Goal: Check status: Check status

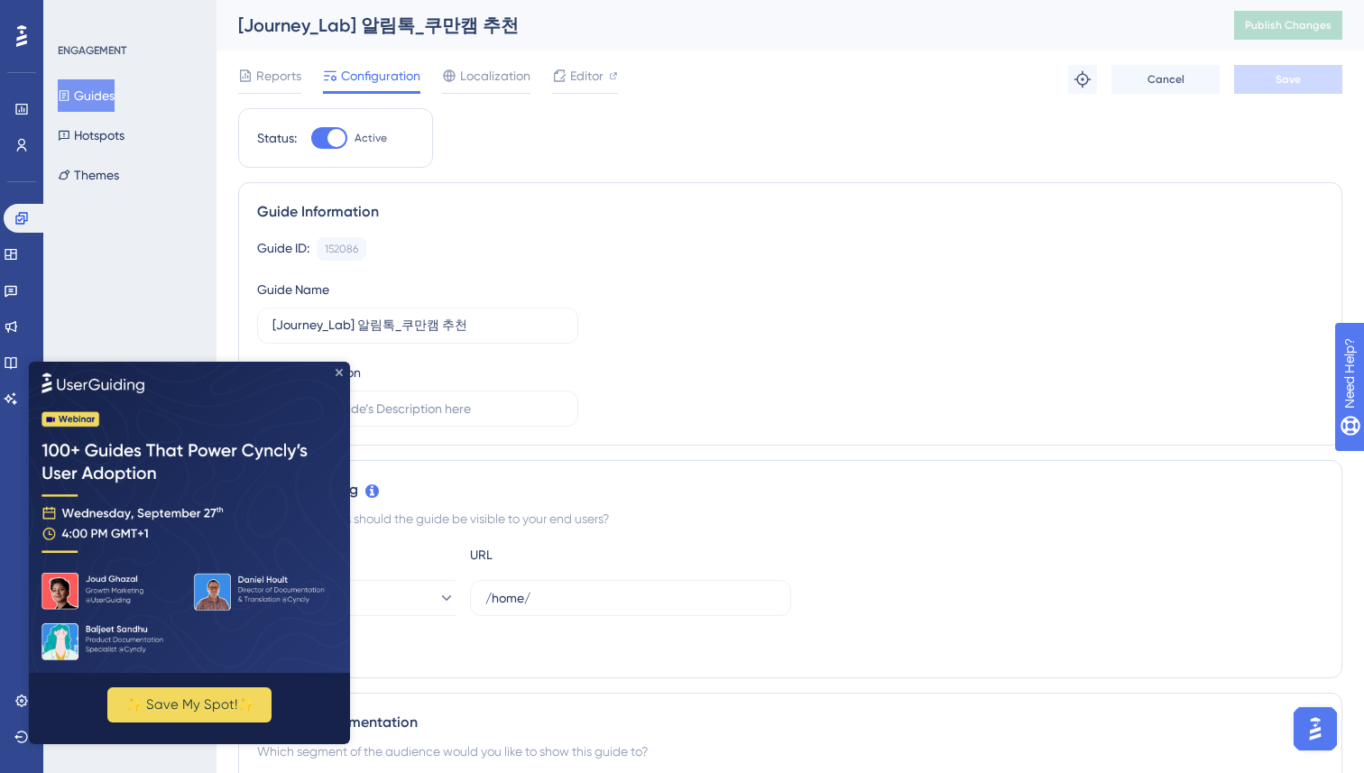
click at [340, 371] on icon "Close Preview" at bounding box center [339, 371] width 7 height 7
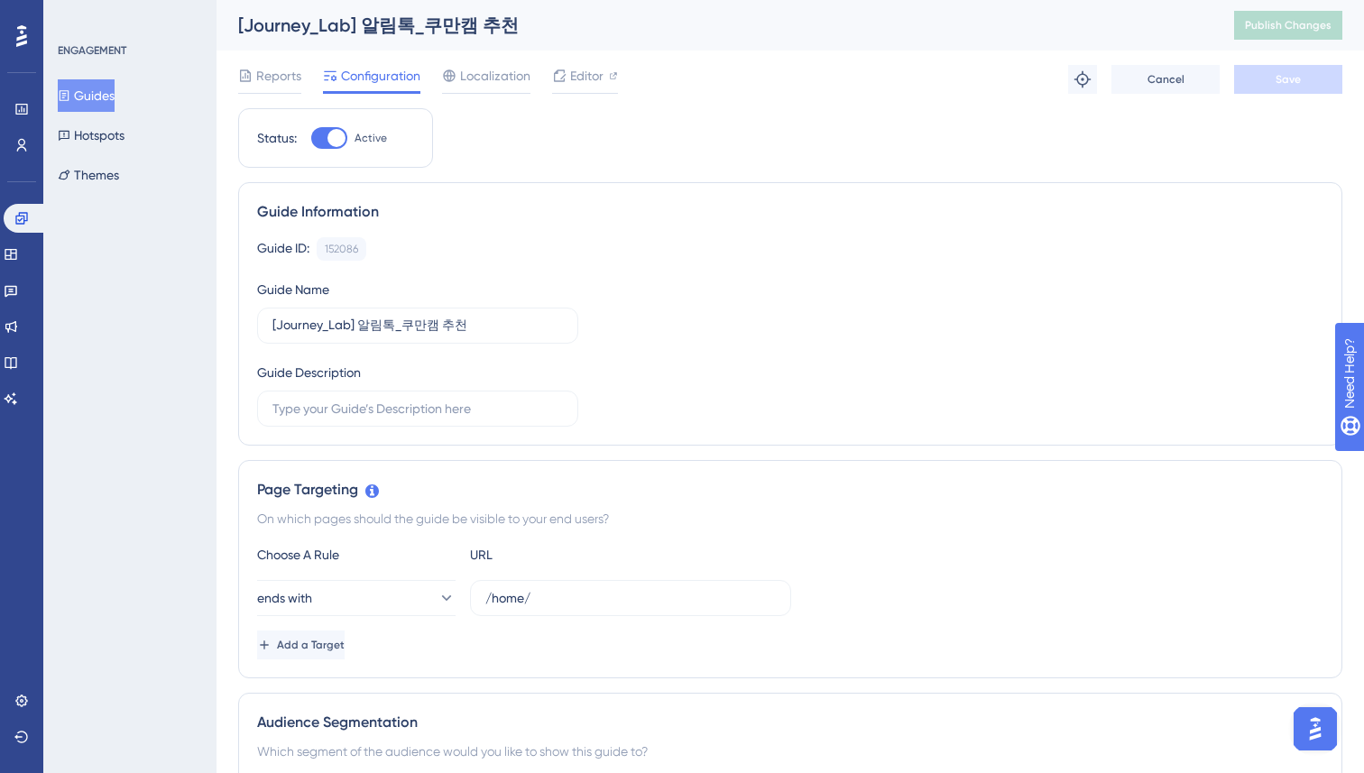
click at [132, 271] on div "ENGAGEMENT Guides Hotspots Themes" at bounding box center [129, 386] width 173 height 773
click at [107, 92] on button "Guides" at bounding box center [86, 95] width 57 height 32
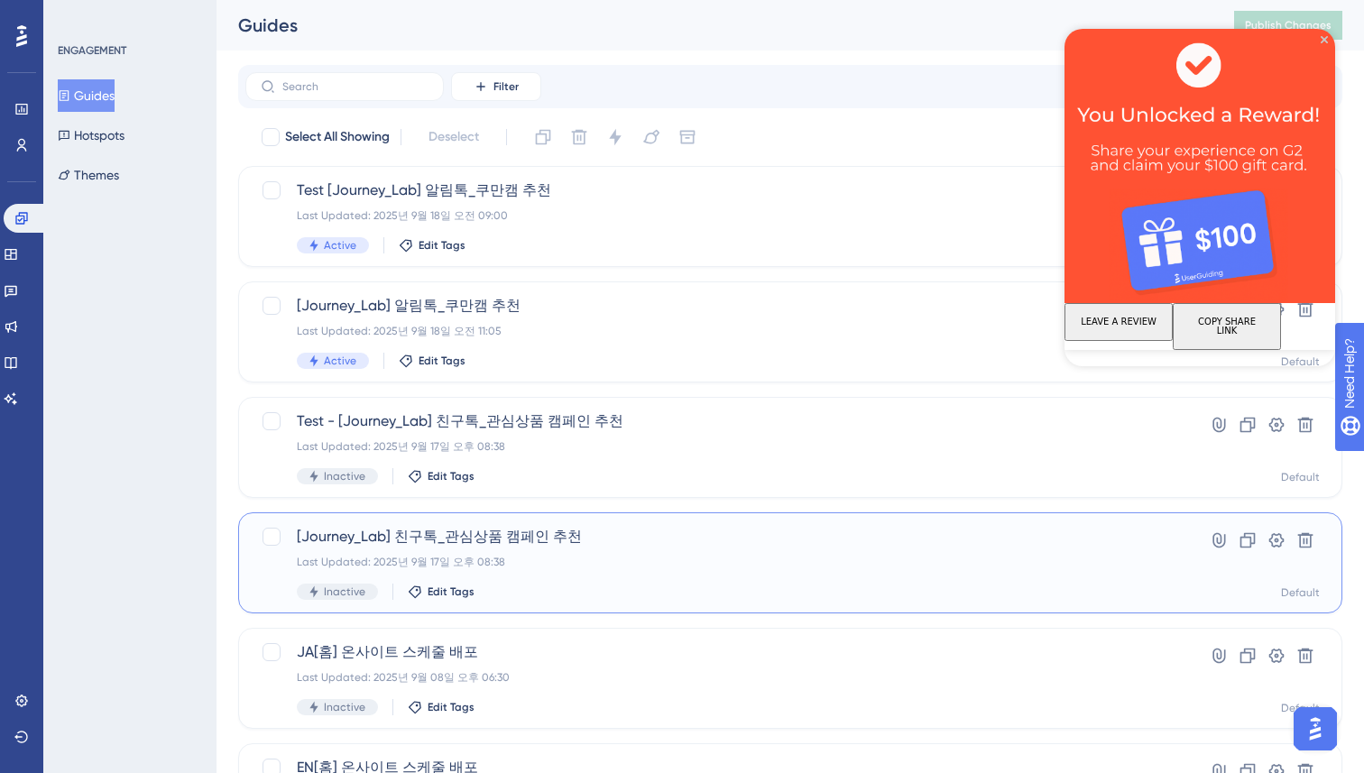
click at [776, 555] on div "Last Updated: 2025년 9월 17일 오후 08:38" at bounding box center [718, 562] width 842 height 14
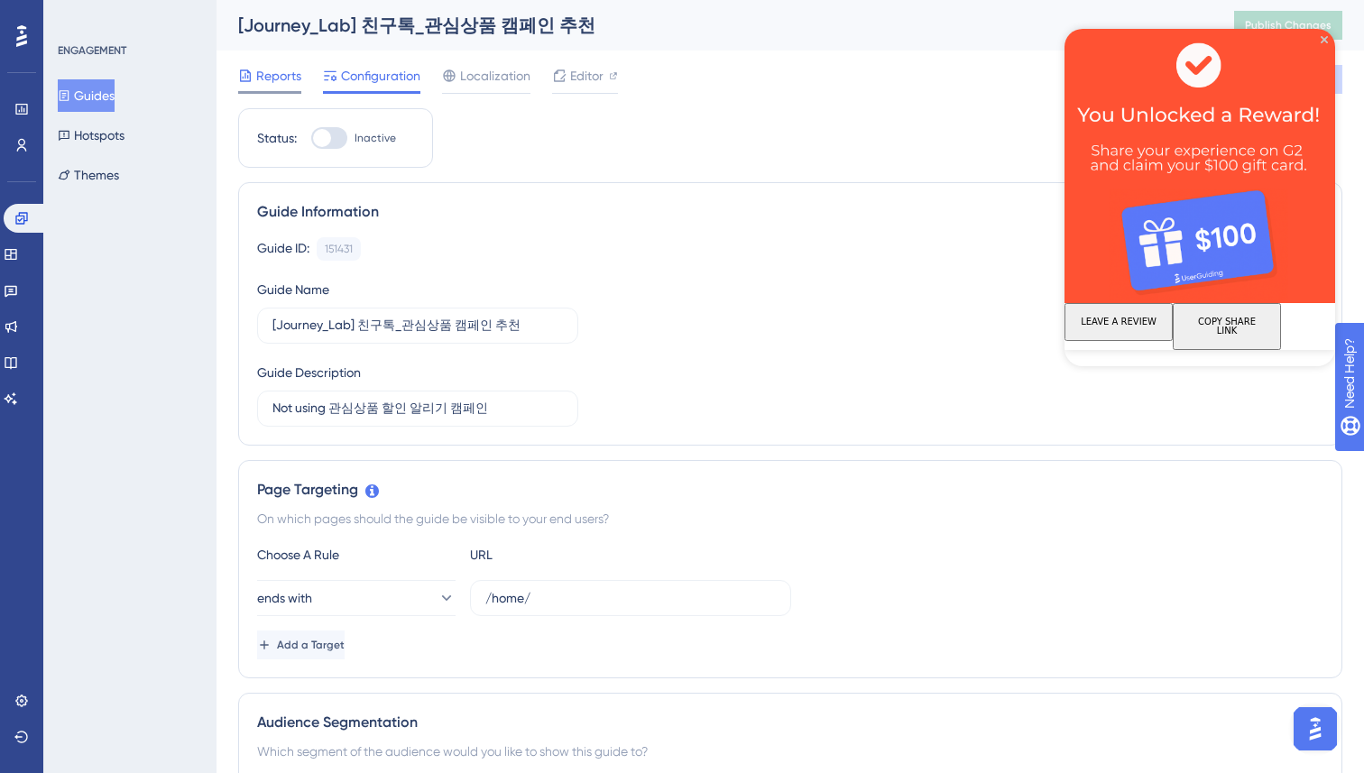
click at [269, 80] on span "Reports" at bounding box center [278, 76] width 45 height 22
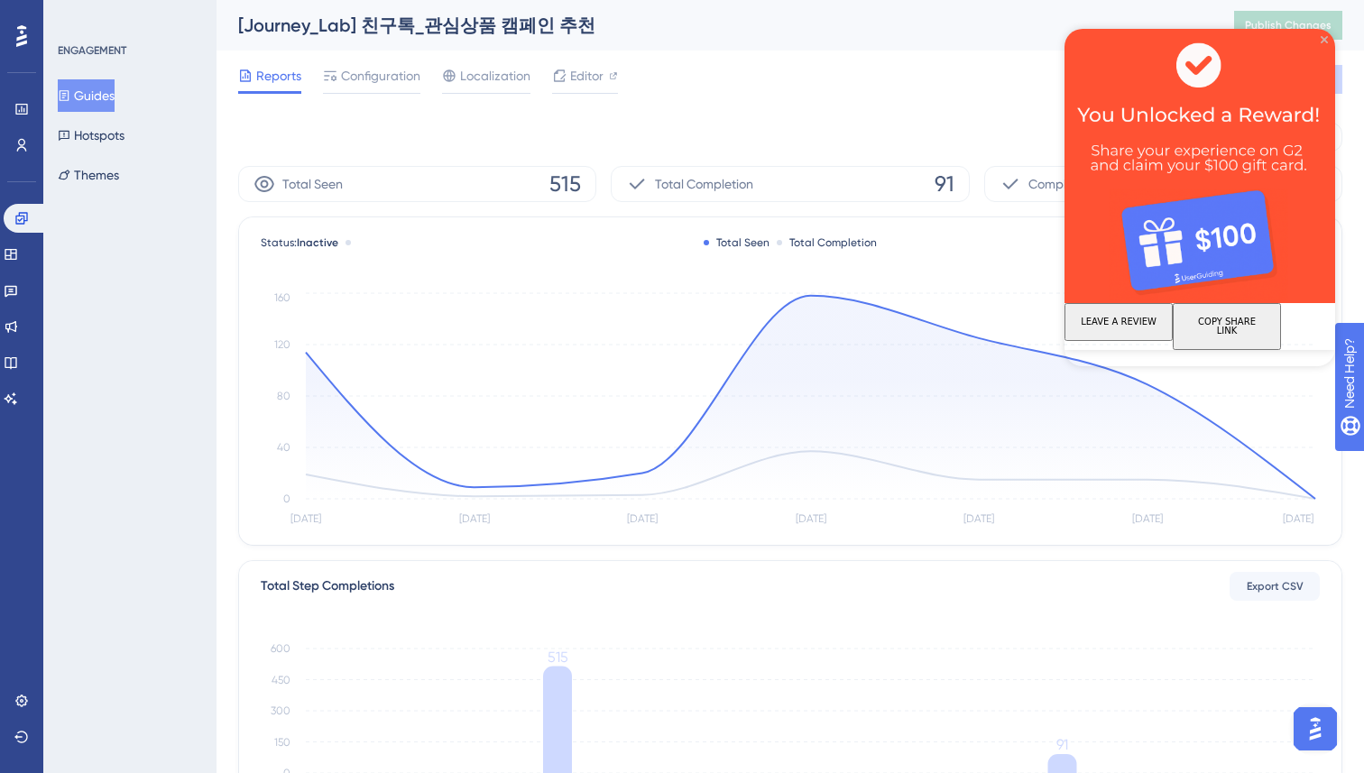
click at [1326, 40] on icon "Close Preview" at bounding box center [1323, 39] width 7 height 7
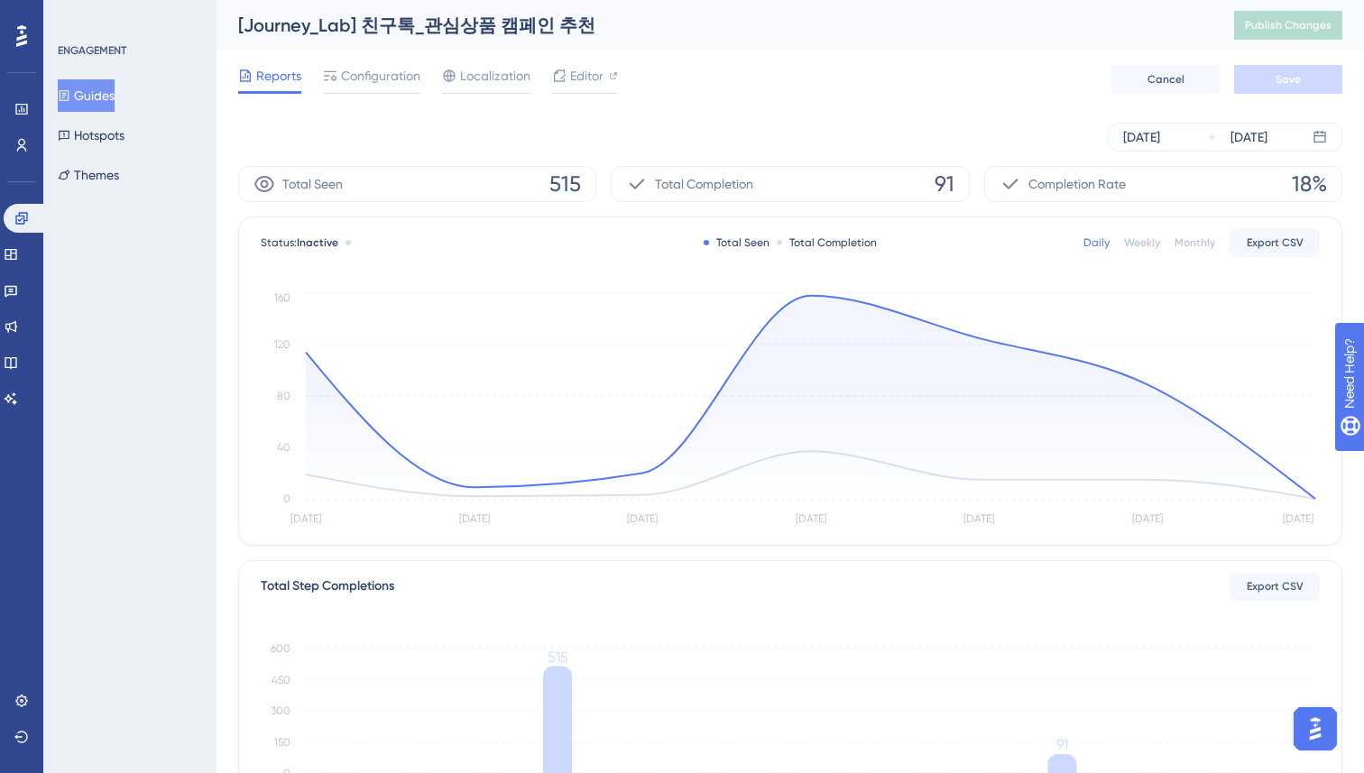
click at [590, 136] on div "[DATE] [DATE]" at bounding box center [790, 137] width 1104 height 29
click at [19, 141] on icon at bounding box center [22, 145] width 10 height 13
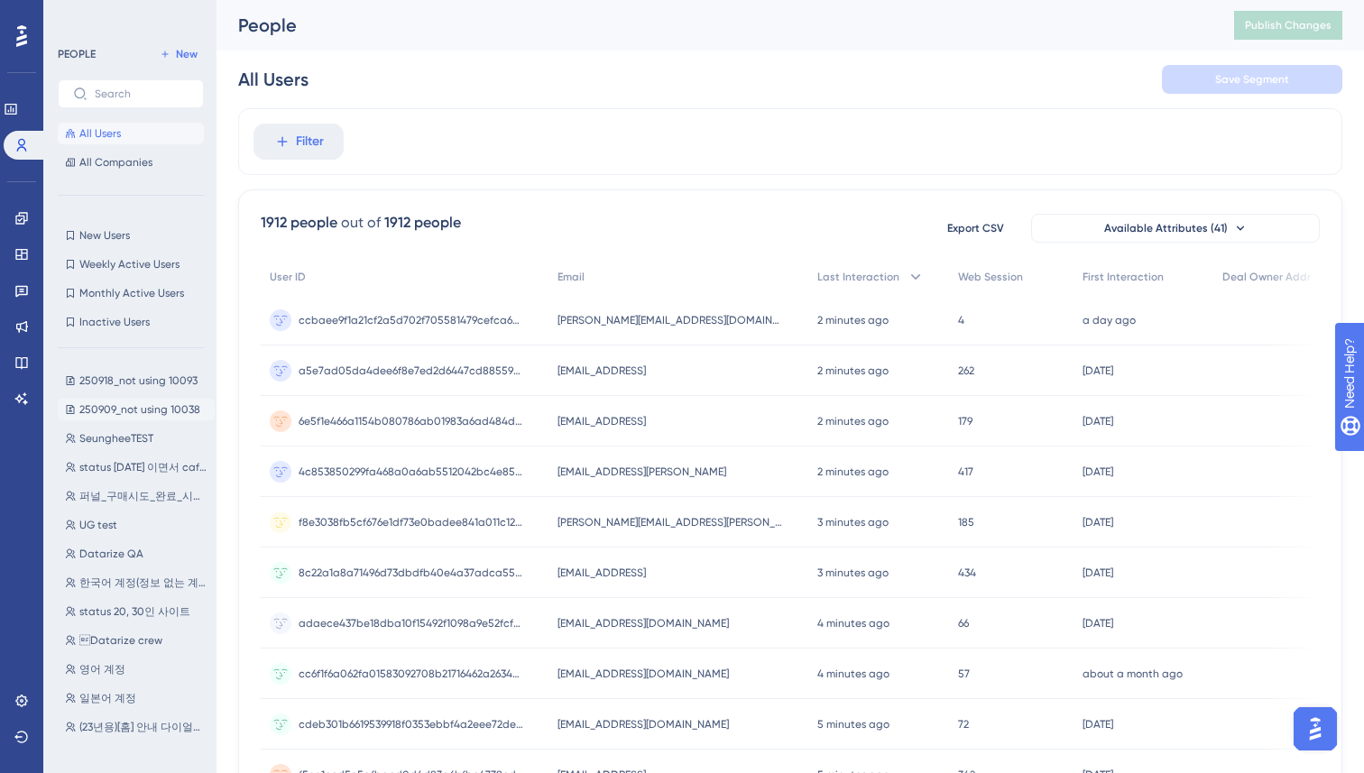
click at [116, 409] on span "250909_not using 10038" at bounding box center [139, 409] width 121 height 14
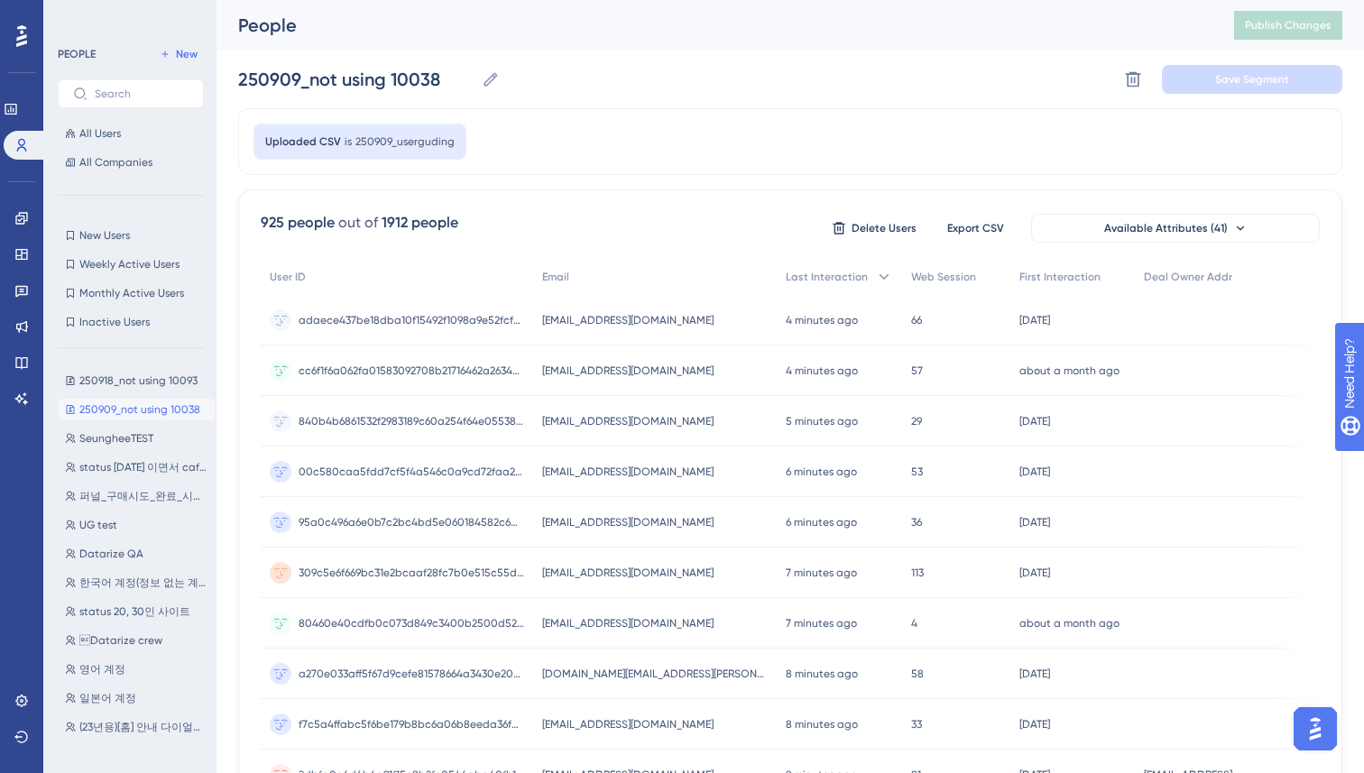
click at [710, 170] on div "Uploaded CSV is 250909_userguding" at bounding box center [790, 141] width 1104 height 67
click at [19, 223] on icon at bounding box center [21, 218] width 14 height 14
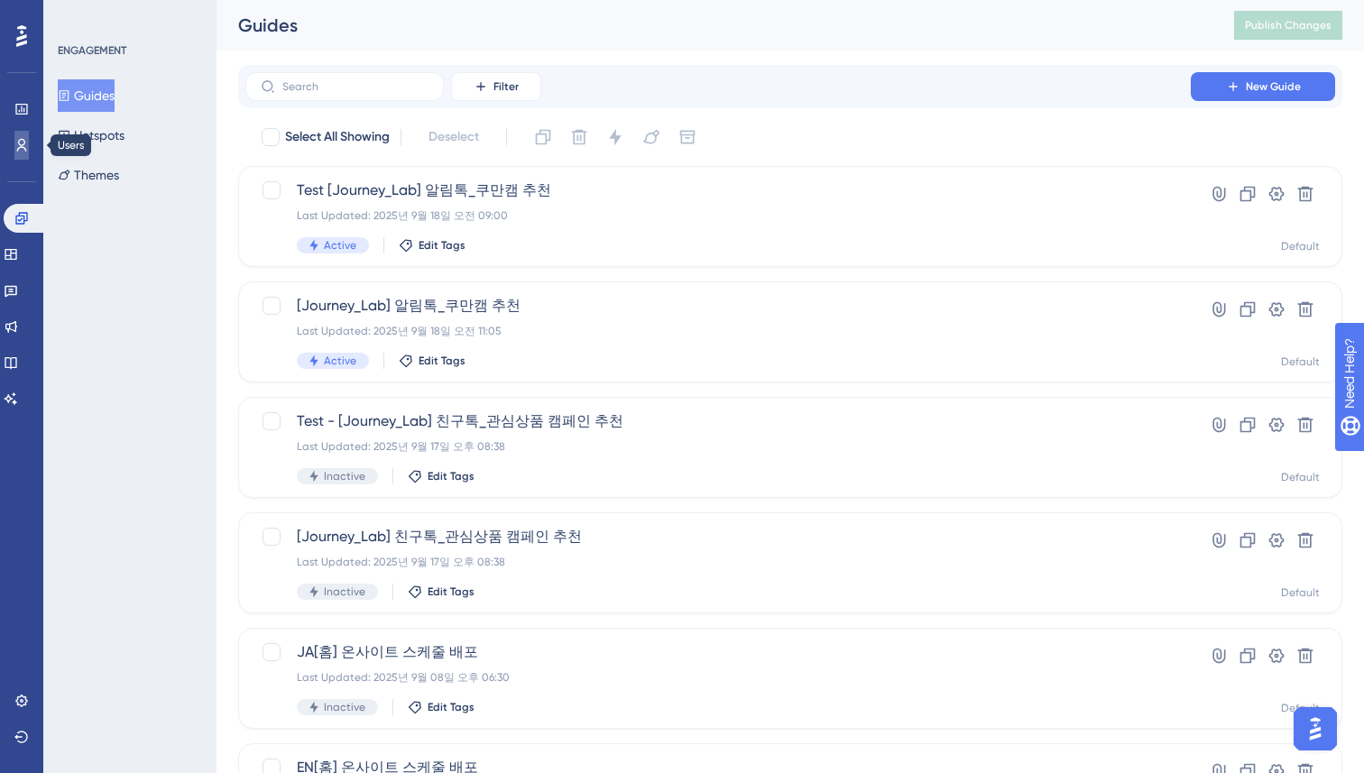
click at [21, 141] on icon at bounding box center [21, 145] width 14 height 14
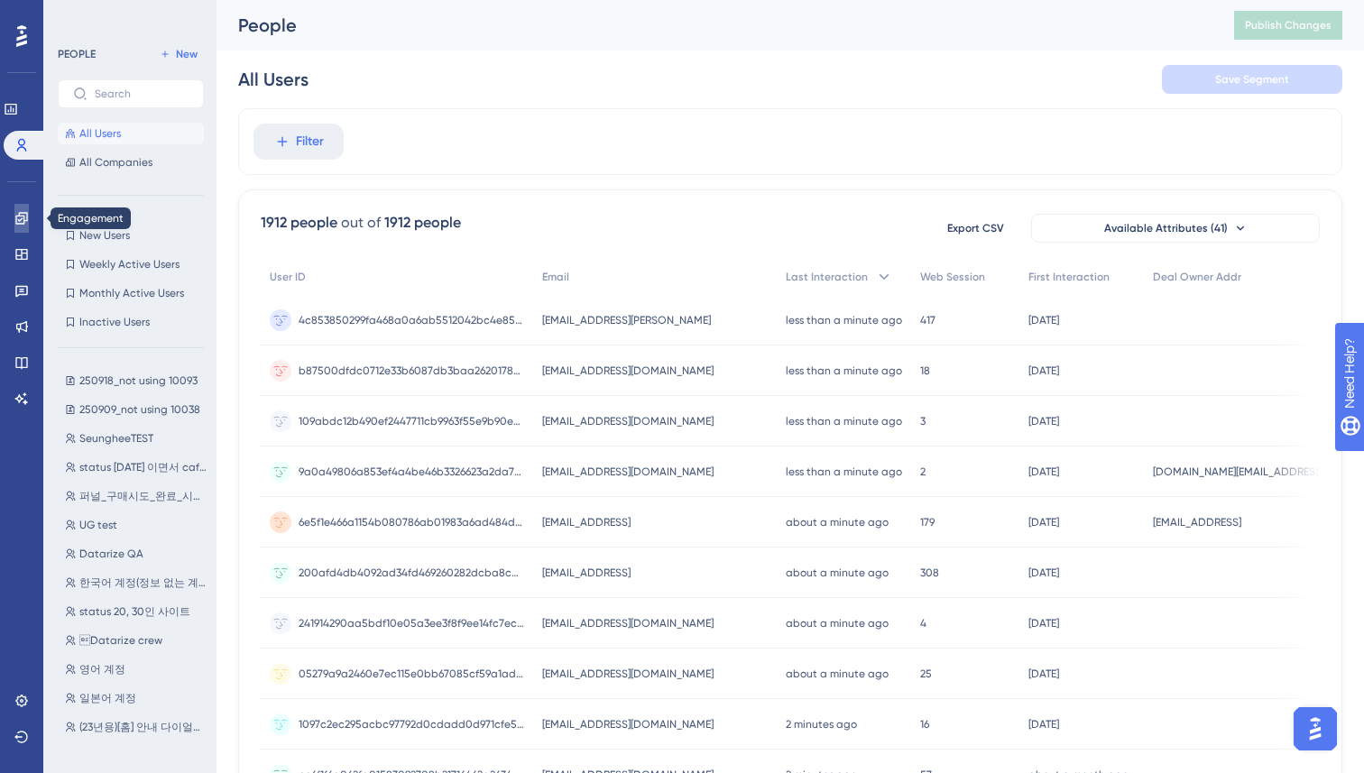
click at [22, 222] on icon at bounding box center [21, 218] width 14 height 14
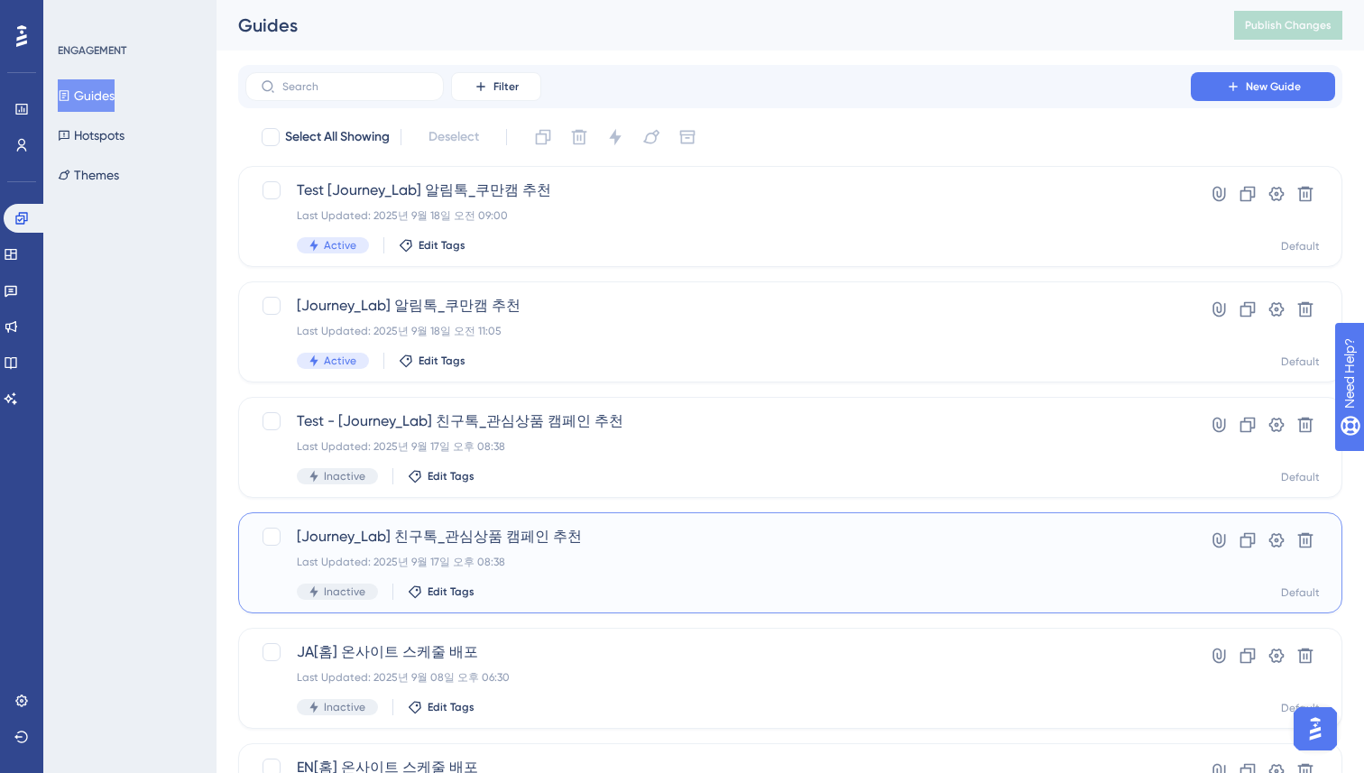
click at [551, 531] on span "[Journey_Lab] 친구톡_관심상품 캠페인 추천" at bounding box center [718, 537] width 842 height 22
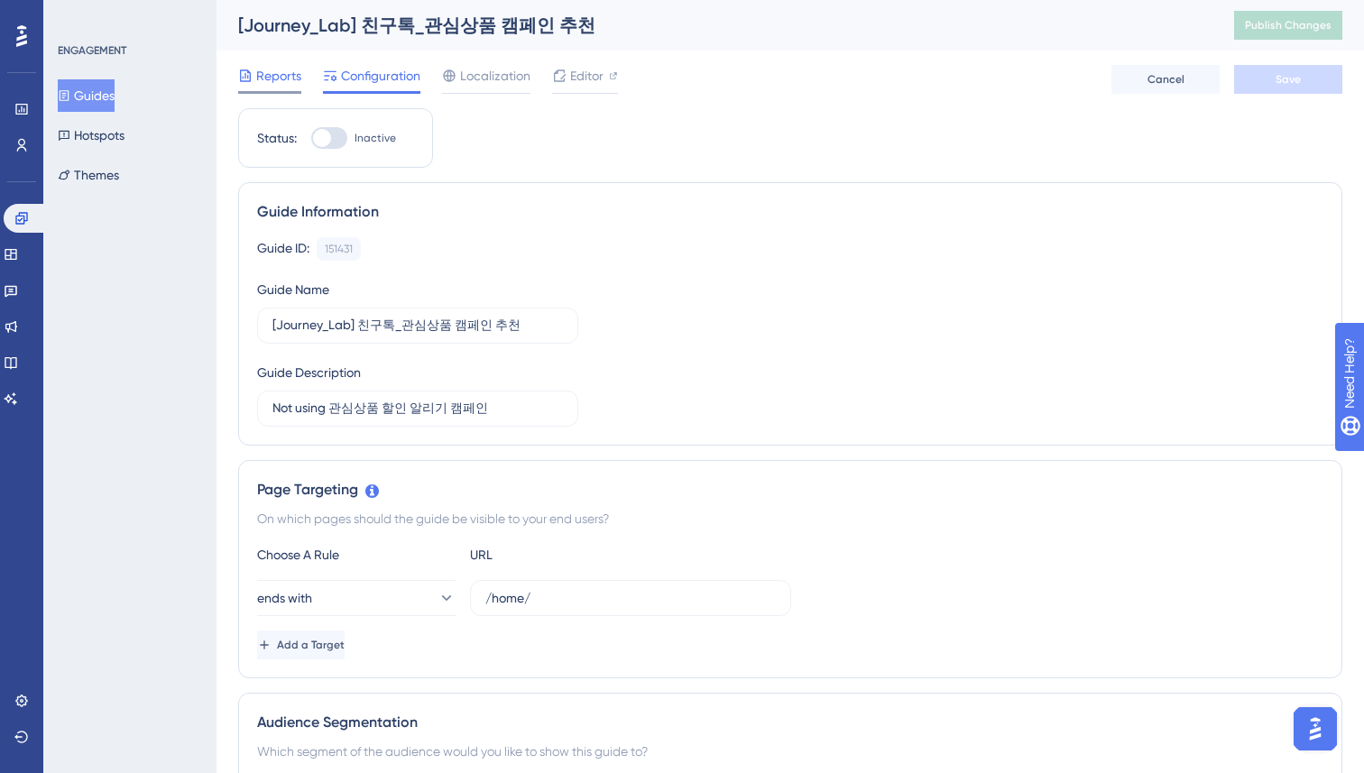
click at [266, 83] on span "Reports" at bounding box center [278, 76] width 45 height 22
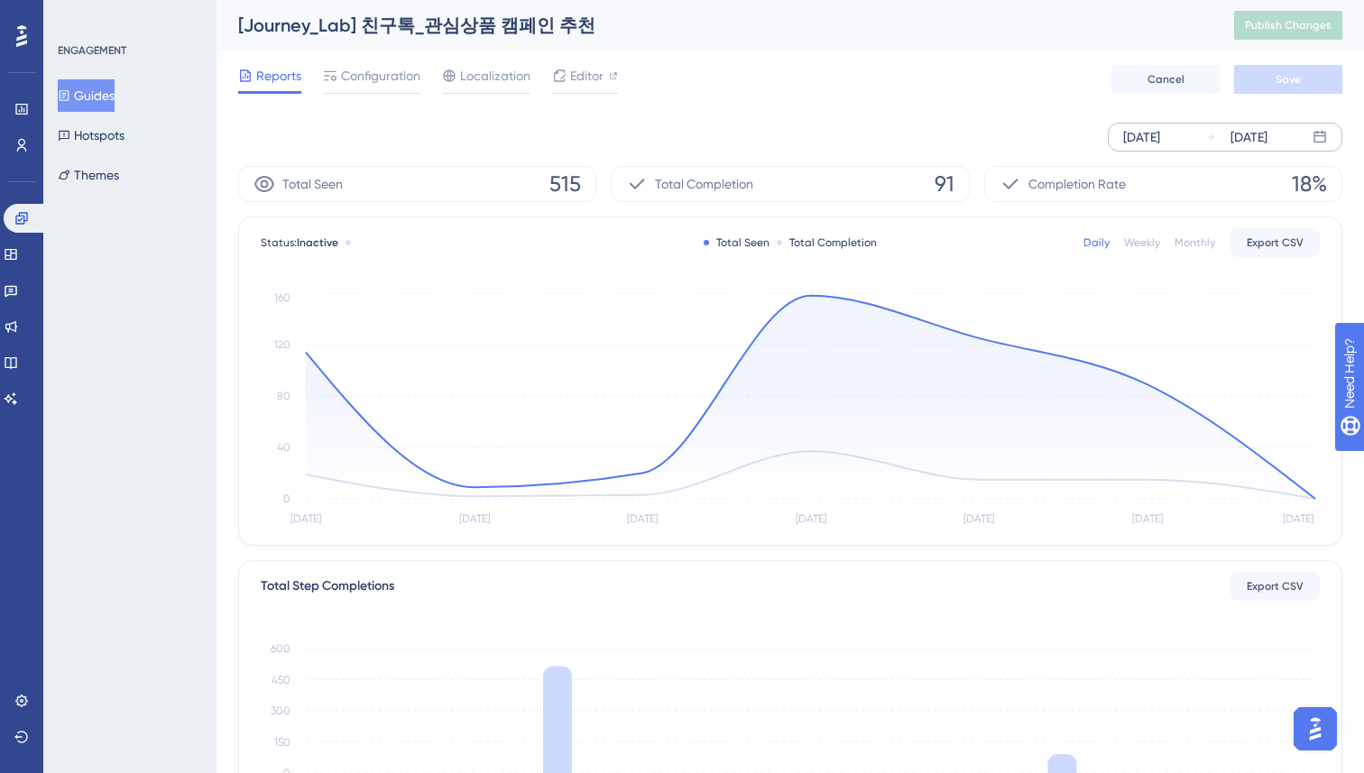
click at [1220, 133] on div "[DATE]" at bounding box center [1236, 137] width 62 height 22
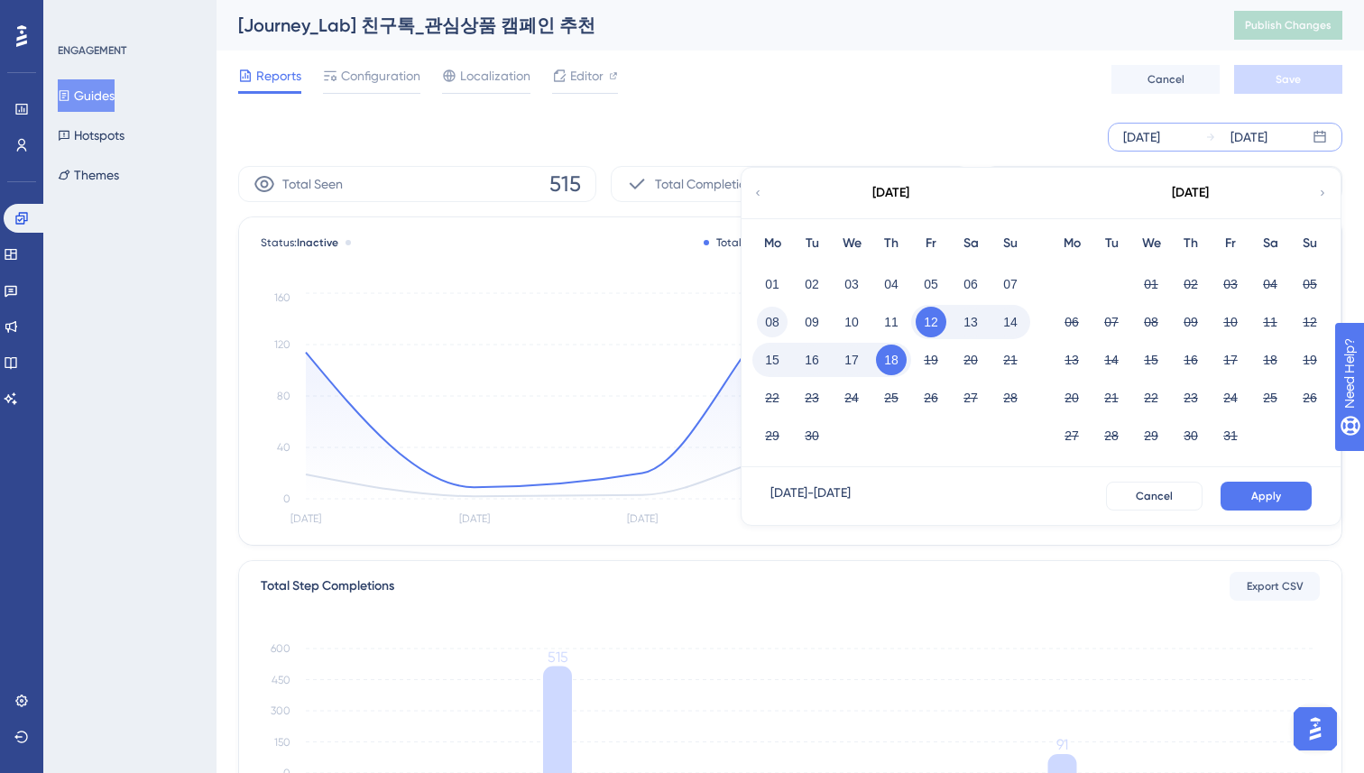
click at [777, 322] on button "08" at bounding box center [772, 322] width 31 height 31
click at [1257, 497] on span "Apply" at bounding box center [1266, 496] width 30 height 14
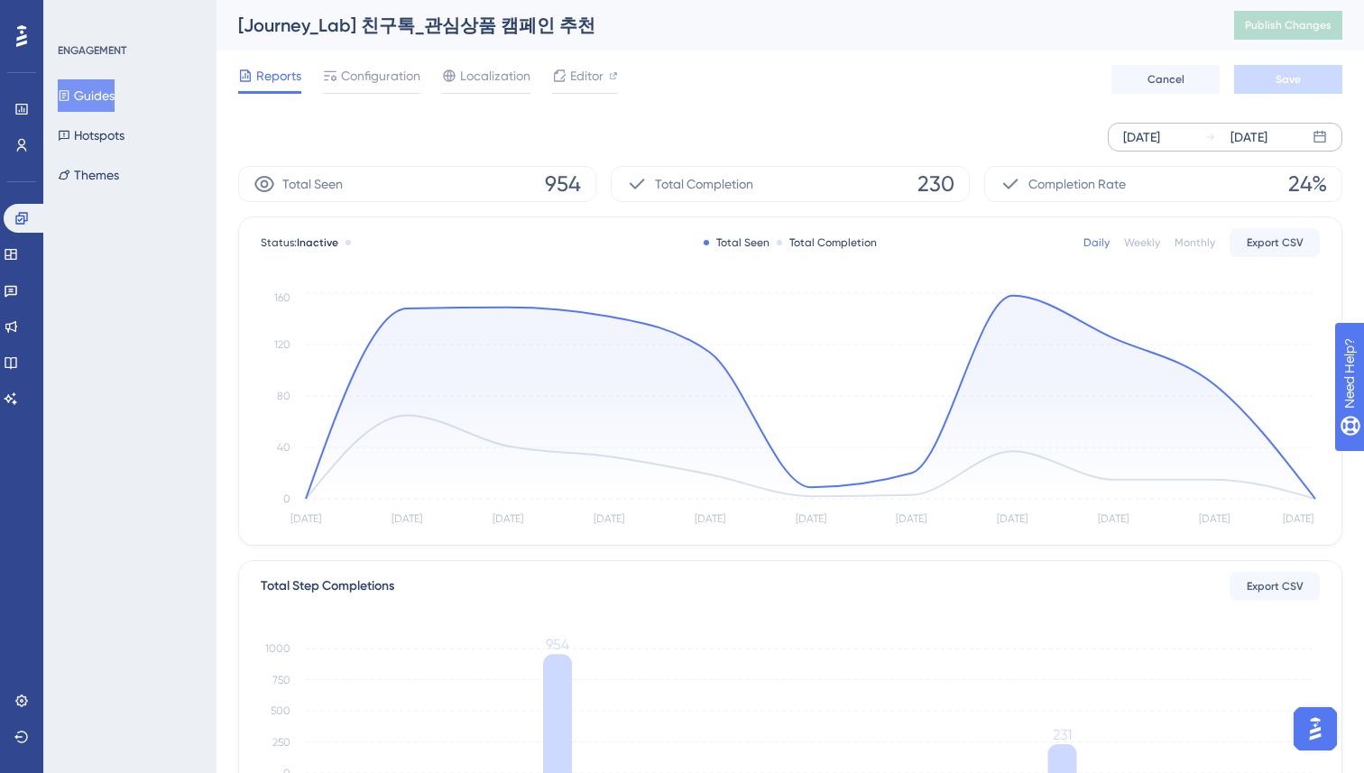
click at [751, 109] on div "[DATE] [DATE]" at bounding box center [790, 137] width 1104 height 58
